Goal: Browse casually

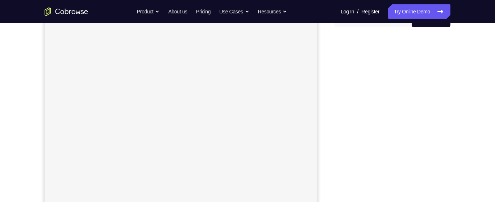
scroll to position [81, 0]
click at [467, 92] on div "Your Support Agent Your Customer Web iOS Android Next Steps We’d be happy to gi…" at bounding box center [248, 181] width 464 height 478
click at [467, 84] on div "Your Support Agent Your Customer Web iOS Android Next Steps We’d be happy to gi…" at bounding box center [248, 177] width 464 height 478
click at [469, 75] on div "Your Support Agent Your Customer Web iOS Android Next Steps We’d be happy to gi…" at bounding box center [248, 177] width 464 height 478
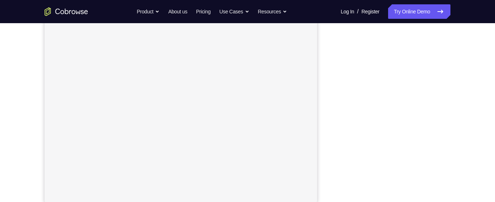
click at [465, 42] on div "Your Support Agent Your Customer Web iOS Android Next Steps We’d be happy to gi…" at bounding box center [248, 129] width 464 height 478
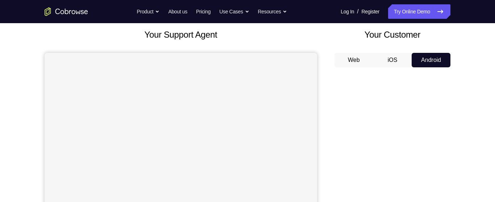
scroll to position [40, 0]
